Goal: Navigation & Orientation: Find specific page/section

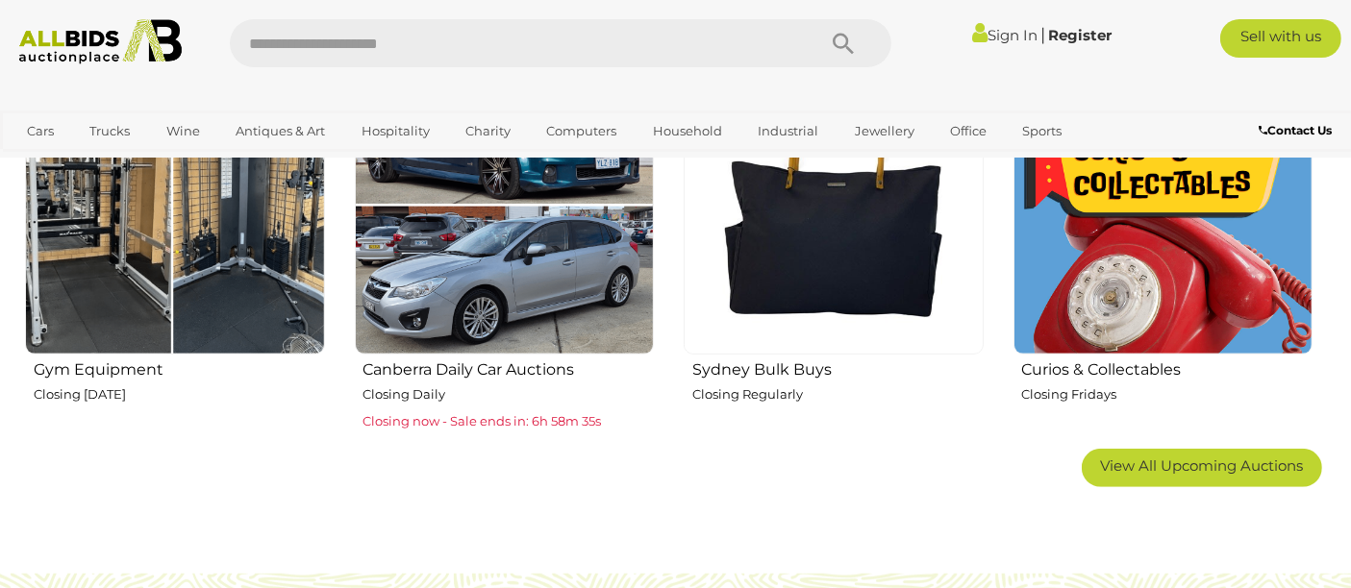
scroll to position [1246, 0]
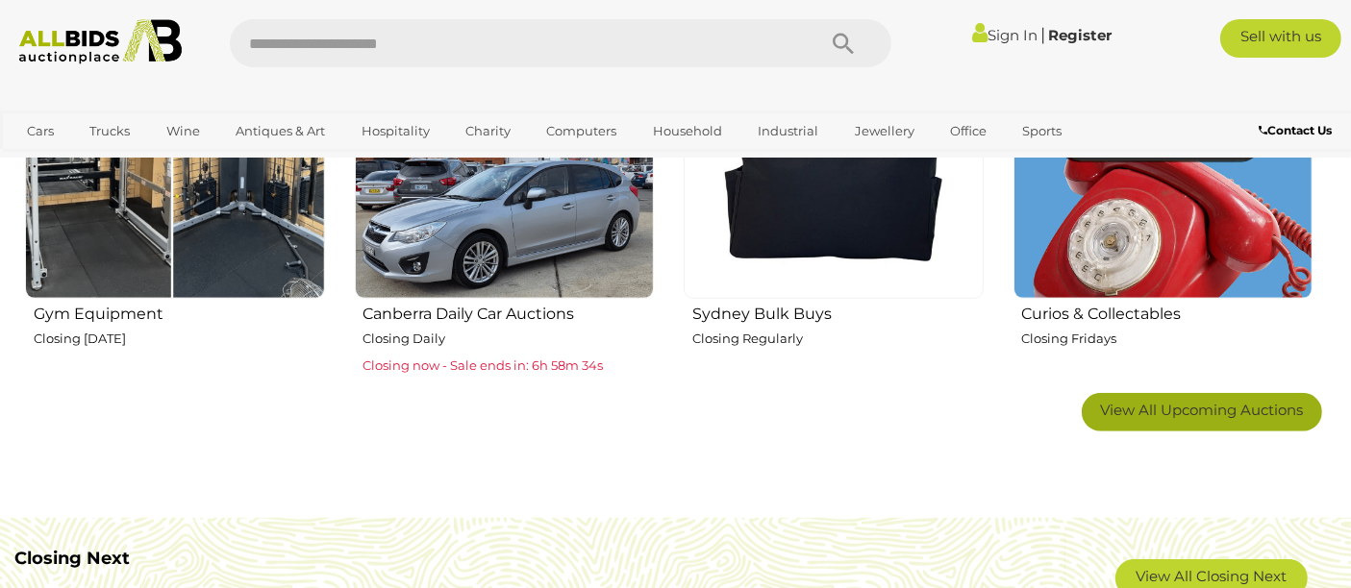
click at [1281, 407] on span "View All Upcoming Auctions" at bounding box center [1202, 410] width 203 height 18
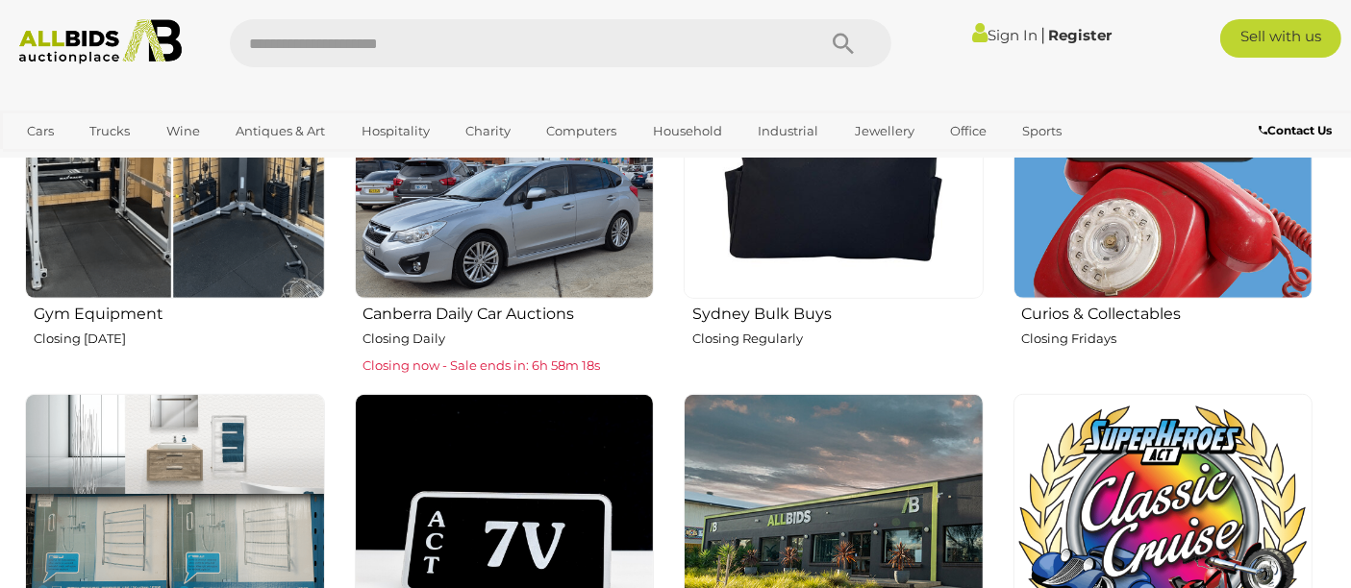
click at [1079, 290] on img at bounding box center [1163, 150] width 300 height 300
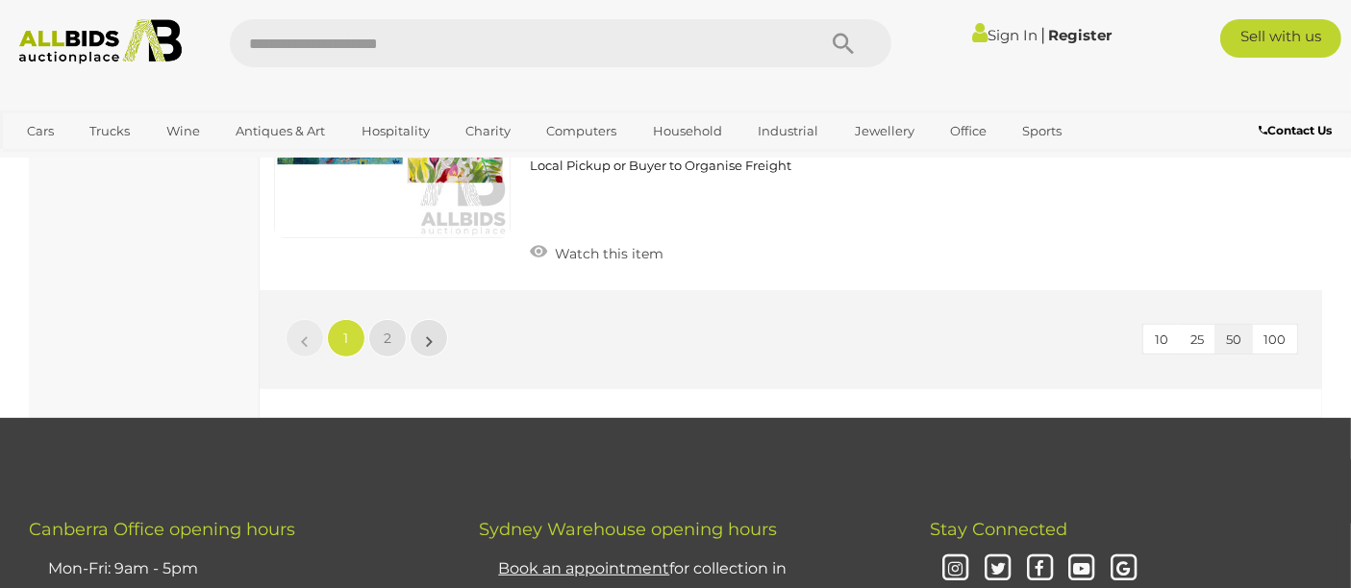
scroll to position [15357, 0]
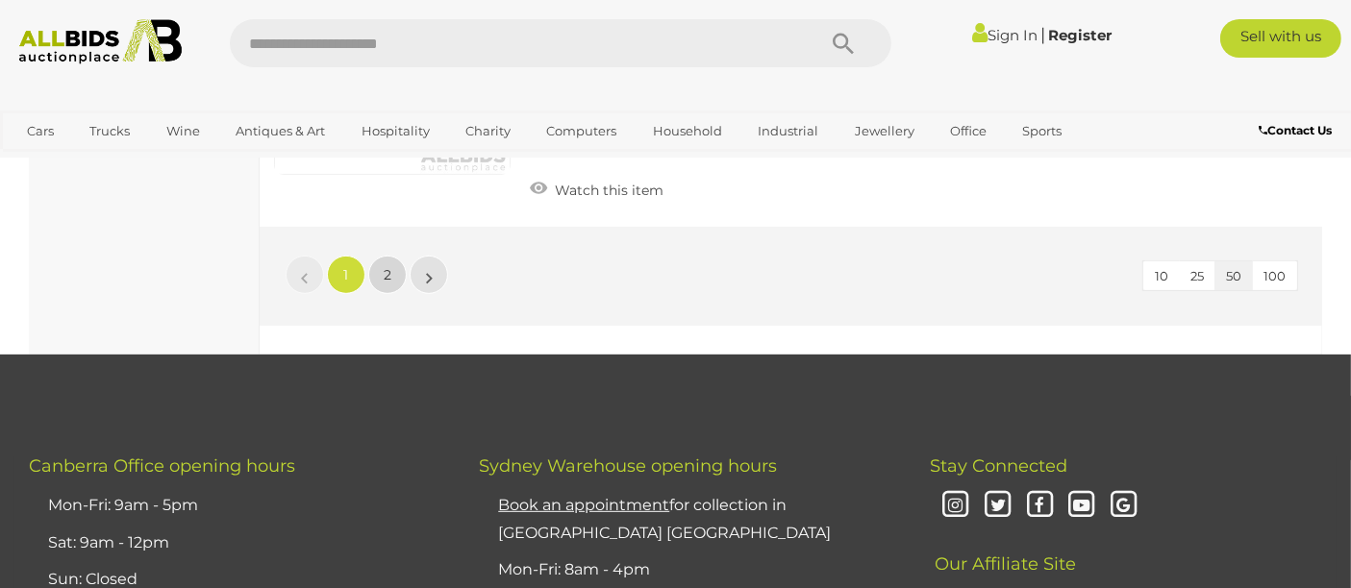
click at [393, 256] on link "2" at bounding box center [387, 275] width 38 height 38
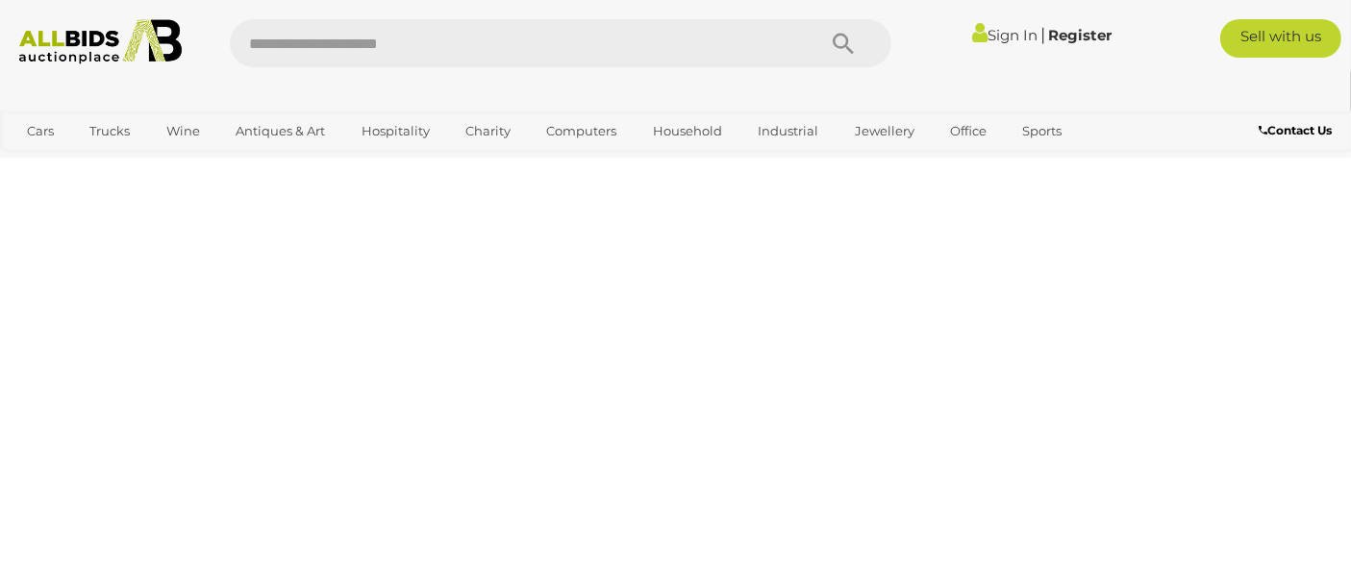
scroll to position [98, 0]
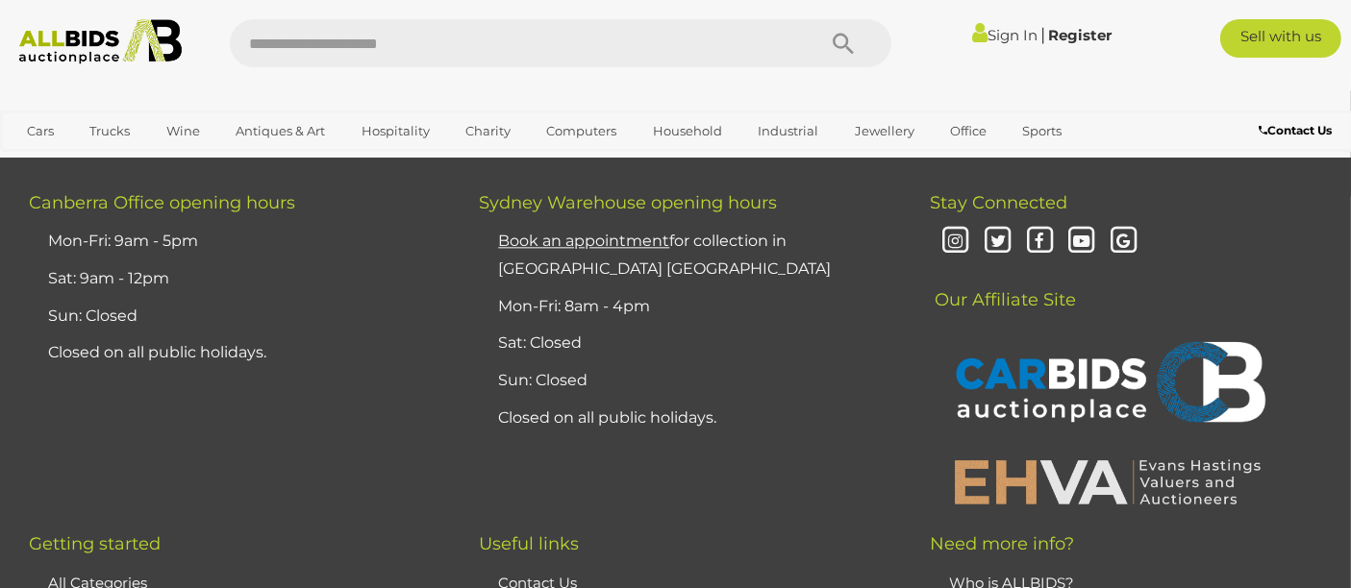
scroll to position [4641, 0]
